Goal: Information Seeking & Learning: Learn about a topic

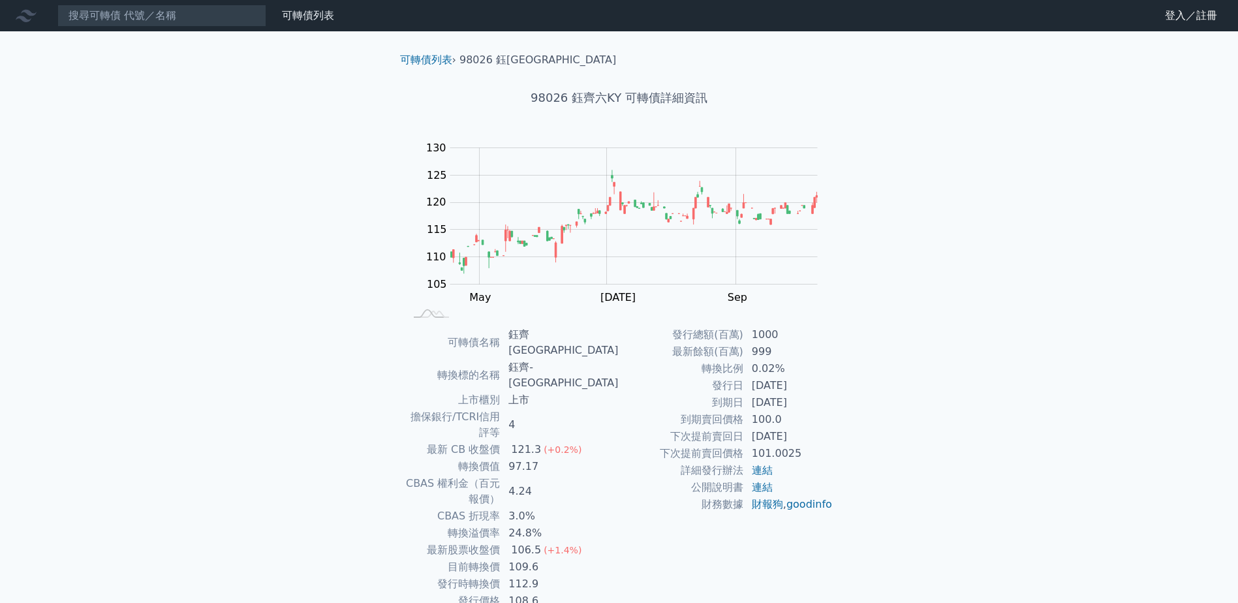
scroll to position [1, 0]
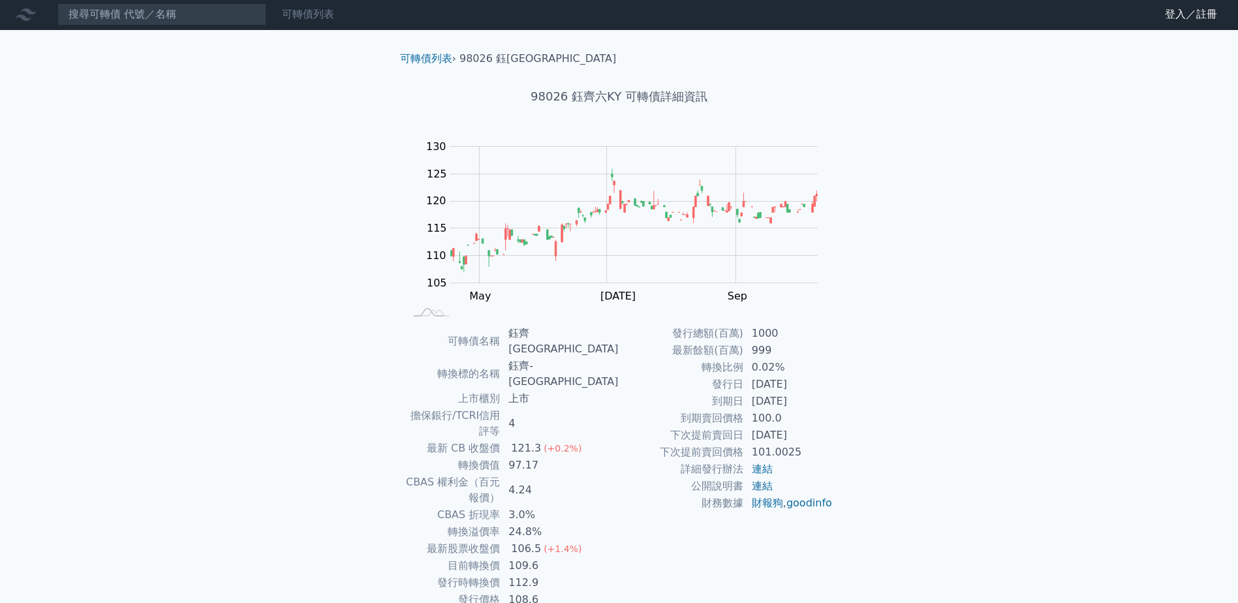
click at [326, 12] on link "可轉債列表" at bounding box center [308, 14] width 52 height 12
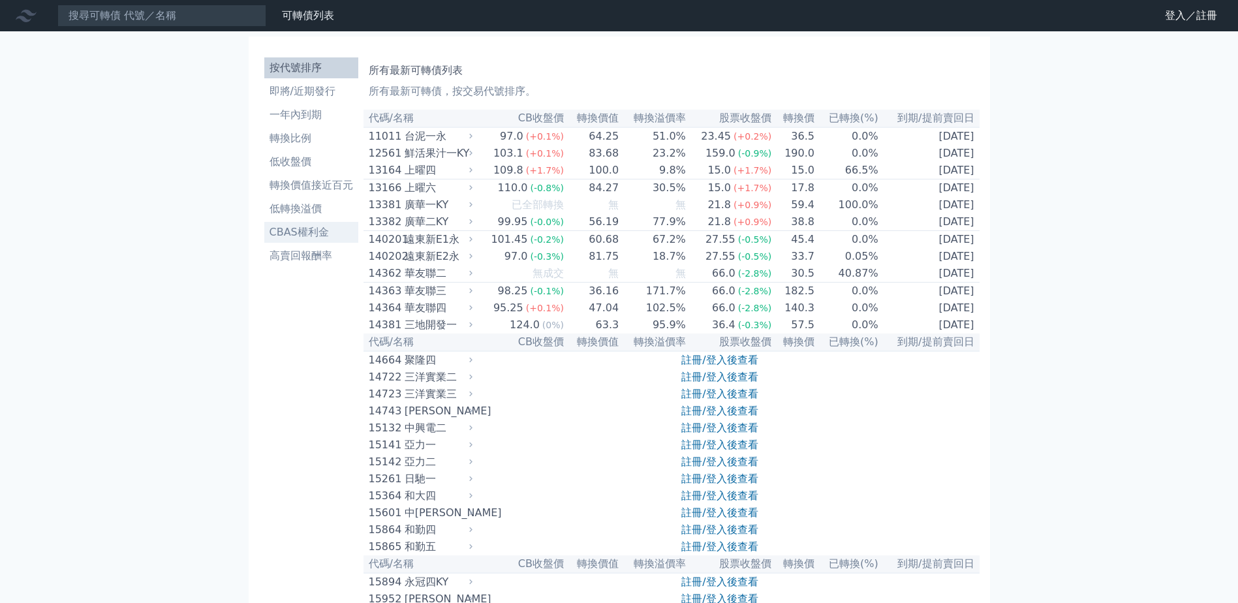
click at [306, 236] on li "CBAS權利金" at bounding box center [311, 232] width 94 height 16
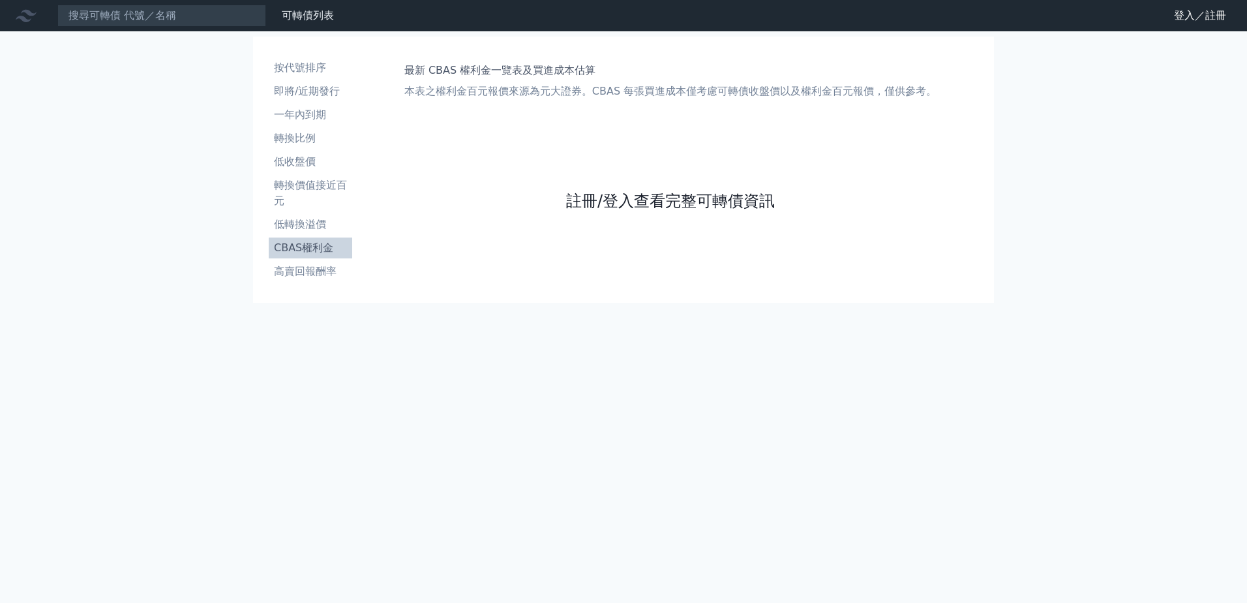
click at [697, 196] on link "註冊/登入查看完整可轉債資訊" at bounding box center [670, 200] width 209 height 21
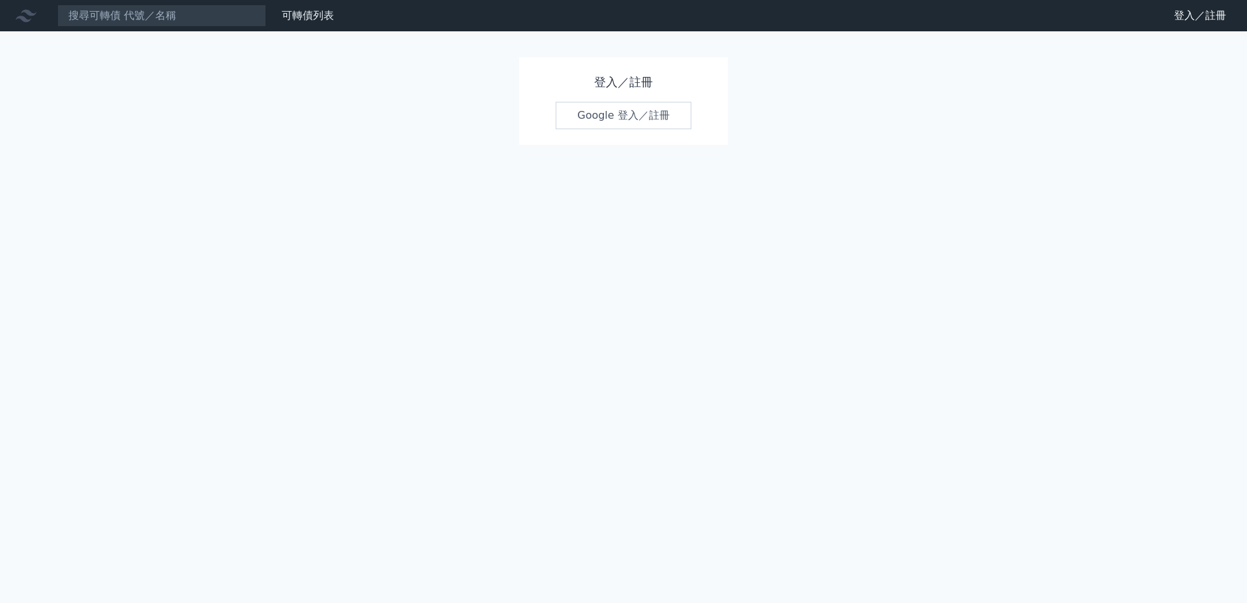
click at [605, 114] on link "Google 登入／註冊" at bounding box center [624, 115] width 136 height 27
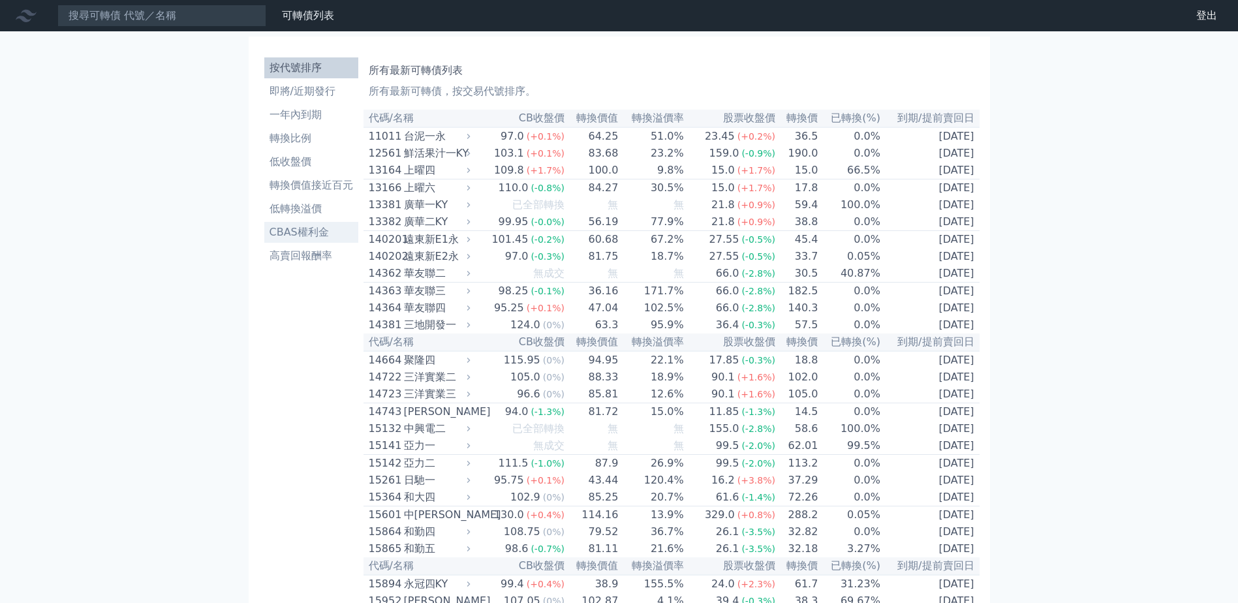
click at [321, 227] on li "CBAS權利金" at bounding box center [311, 232] width 94 height 16
